Goal: Find specific page/section: Find specific page/section

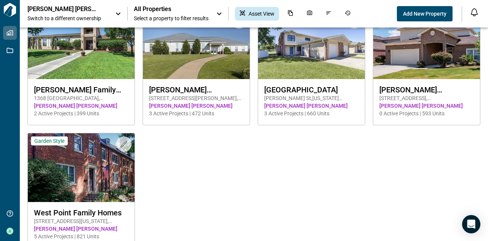
scroll to position [172, 0]
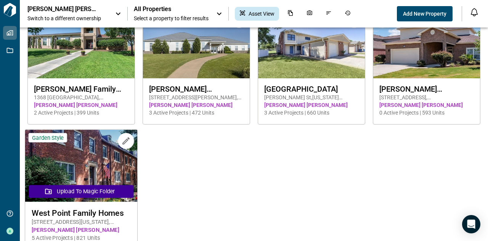
click at [82, 161] on img at bounding box center [81, 166] width 112 height 72
